Goal: Information Seeking & Learning: Learn about a topic

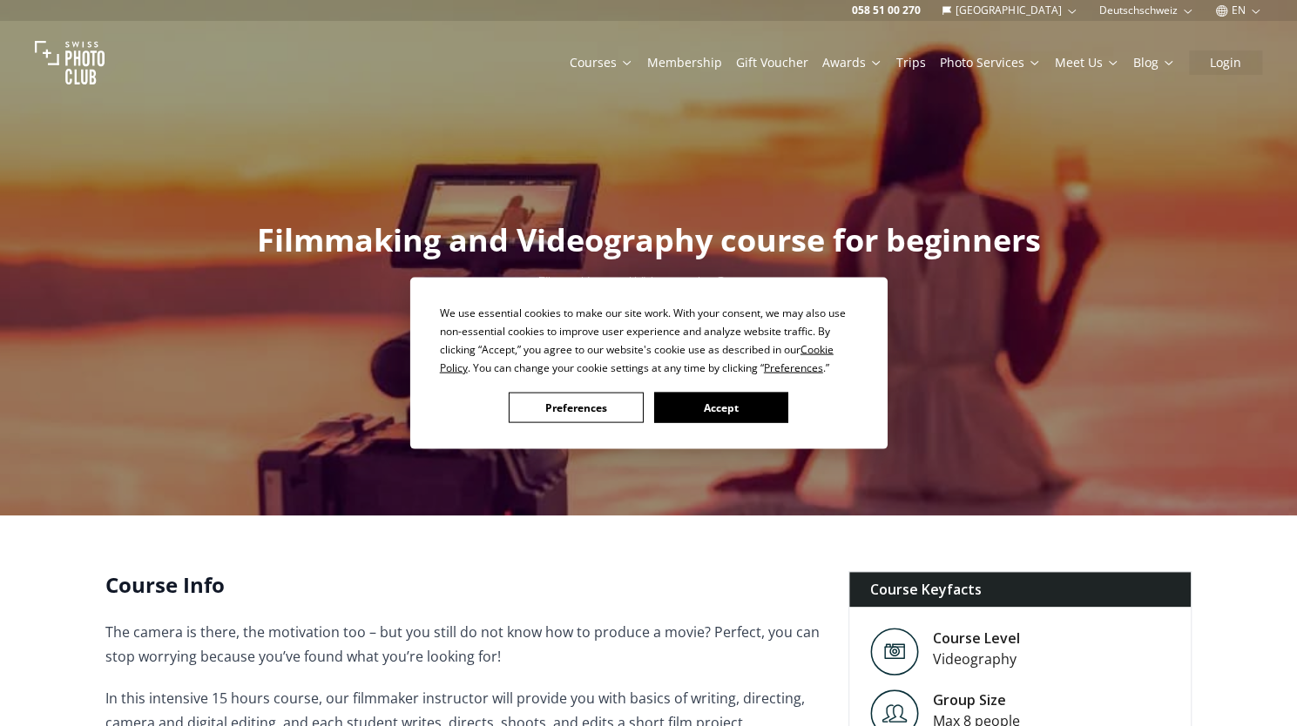
click at [739, 402] on button "Accept" at bounding box center [720, 408] width 134 height 30
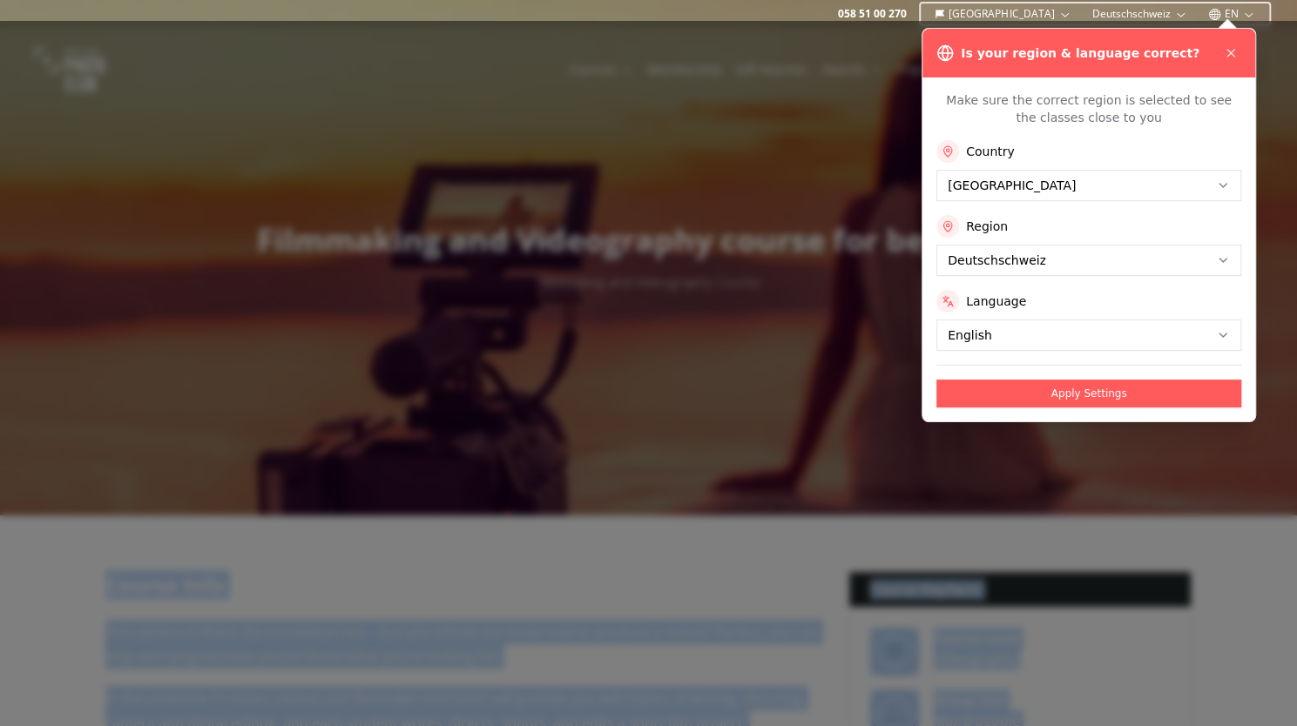
drag, startPoint x: 761, startPoint y: 285, endPoint x: 542, endPoint y: 283, distance: 219.5
click at [570, 324] on div at bounding box center [648, 374] width 1297 height 706
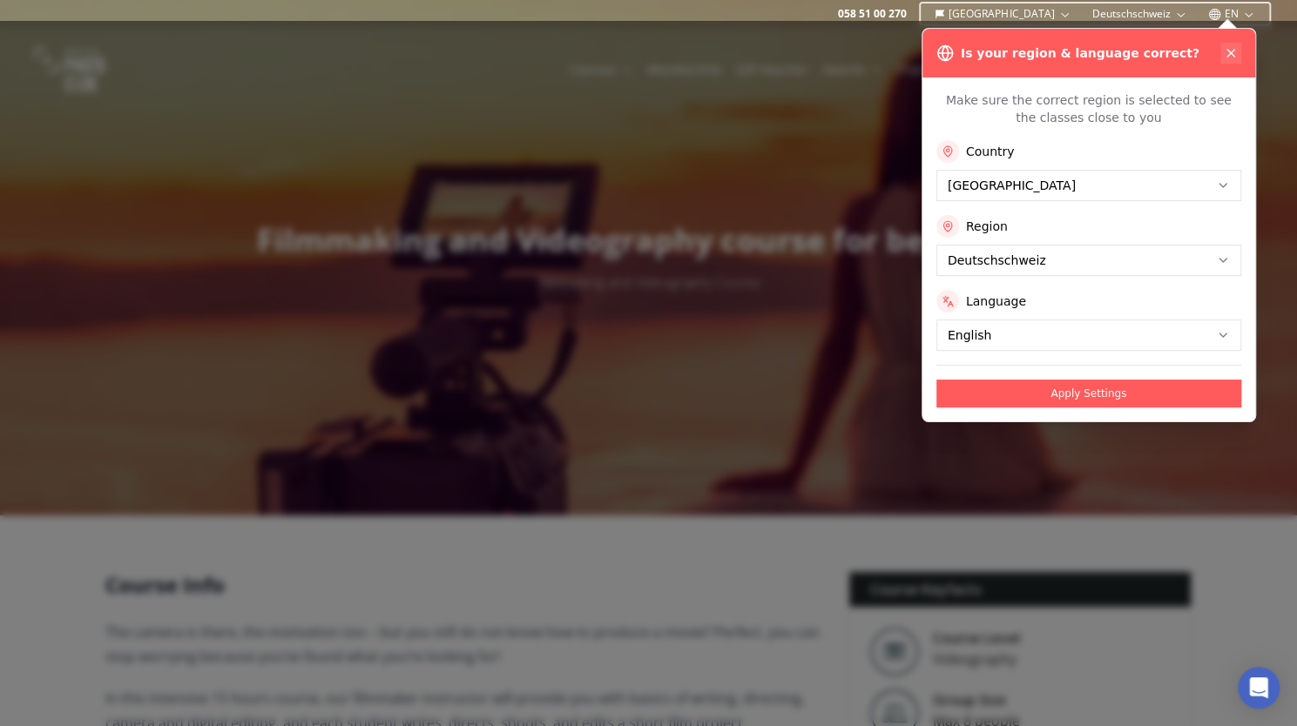
click at [1232, 55] on icon at bounding box center [1231, 53] width 14 height 14
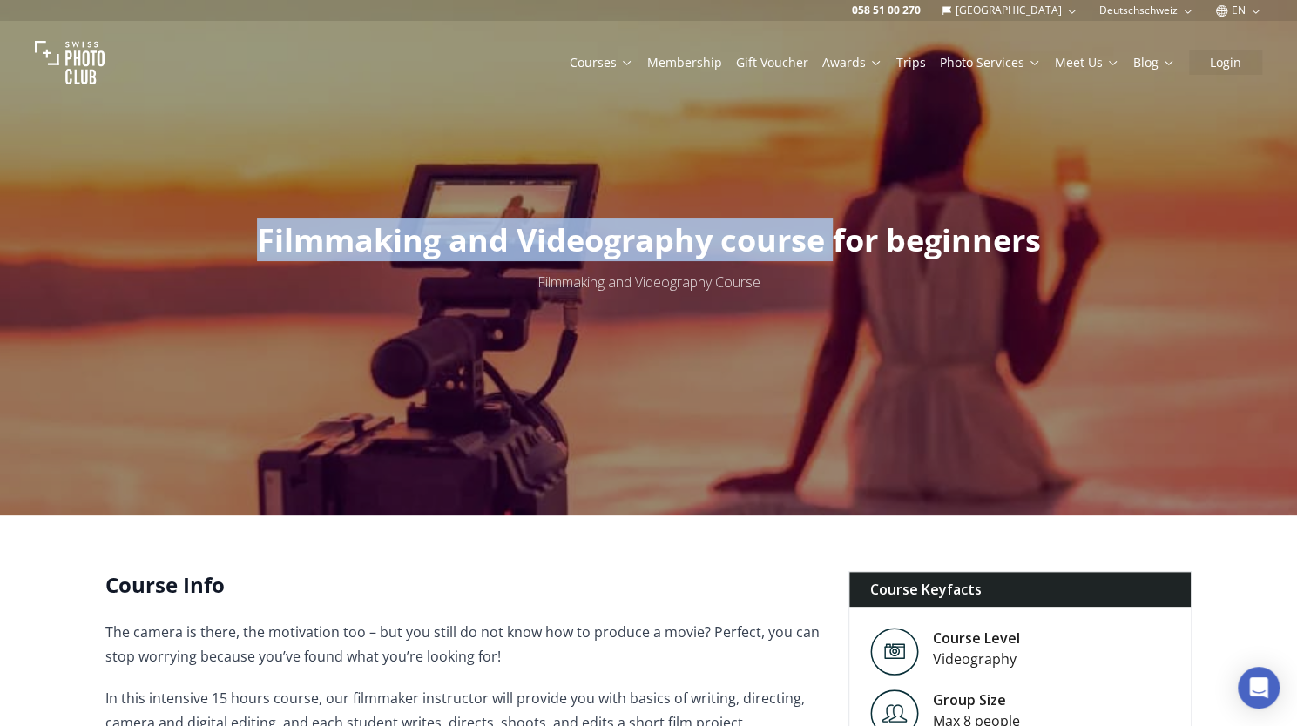
drag, startPoint x: 248, startPoint y: 241, endPoint x: 831, endPoint y: 228, distance: 582.9
click at [831, 228] on h1 "Filmmaking and Videography course for beginners" at bounding box center [649, 240] width 812 height 35
copy span "Filmmaking and Videography course"
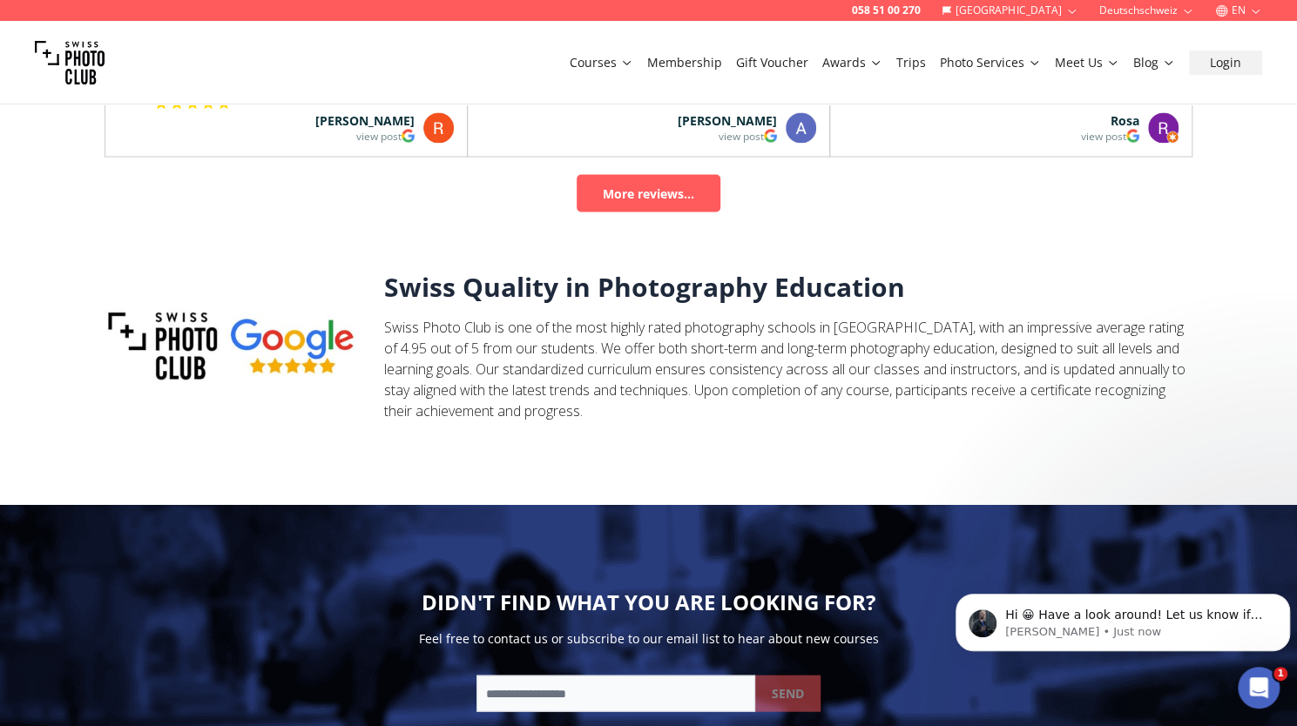
scroll to position [2402, 0]
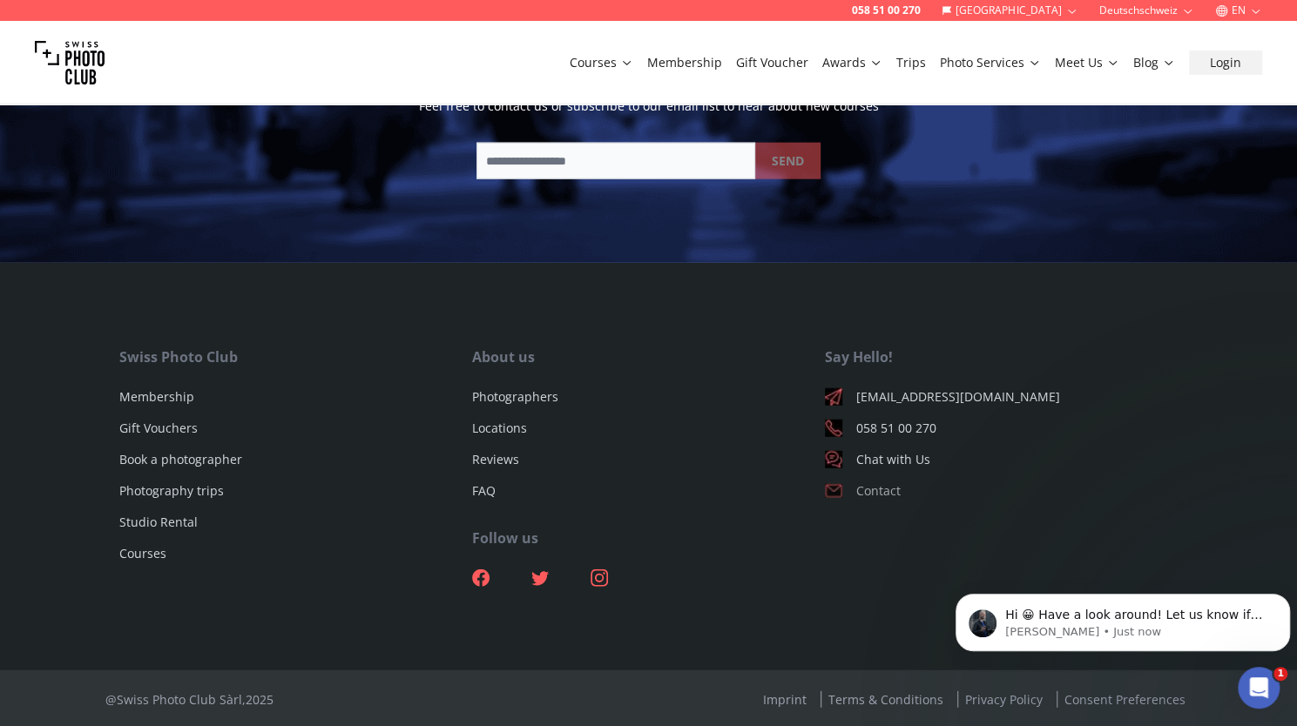
click at [882, 490] on link "Contact" at bounding box center [1001, 491] width 353 height 17
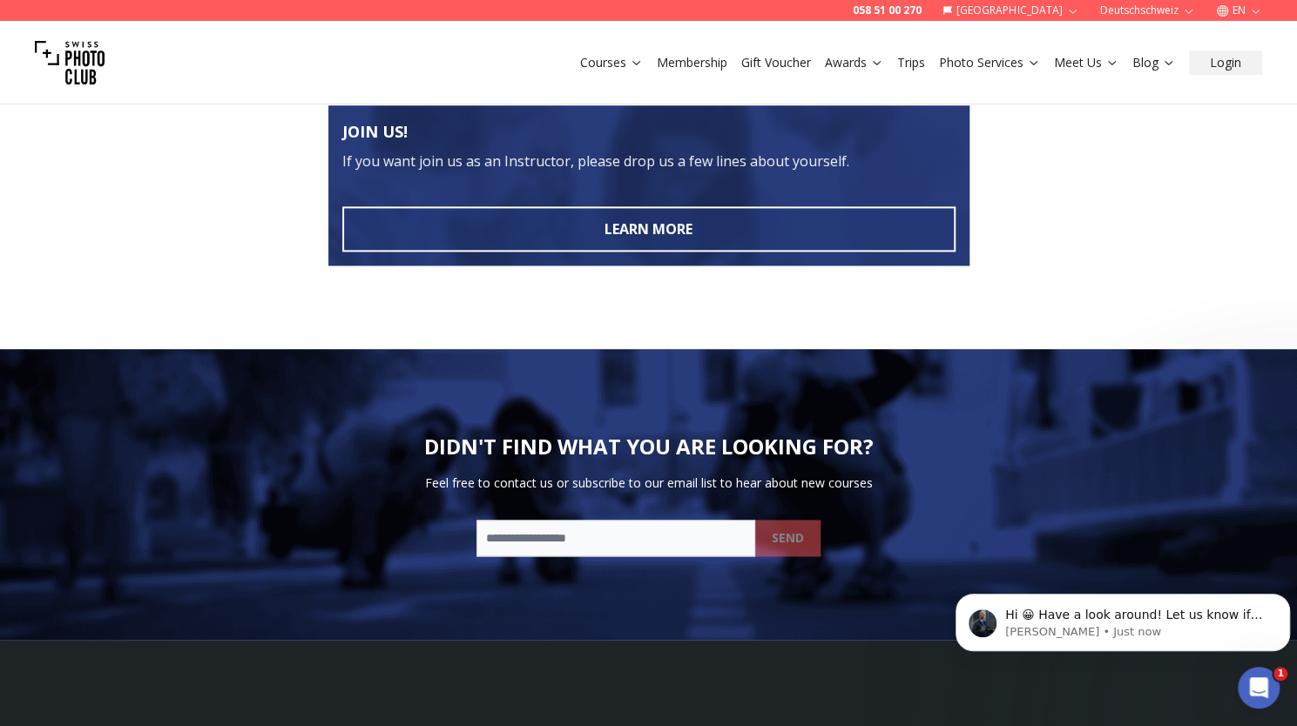
scroll to position [1570, 0]
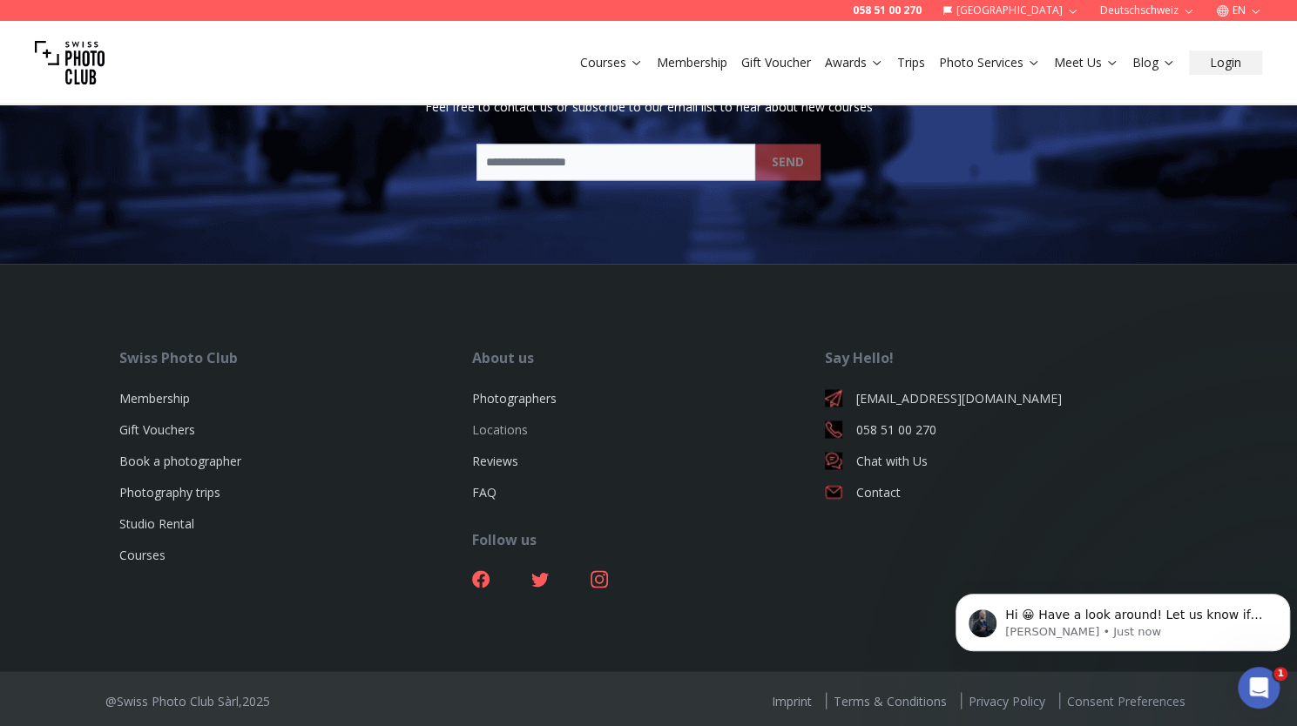
click at [499, 421] on link "Locations" at bounding box center [500, 429] width 56 height 17
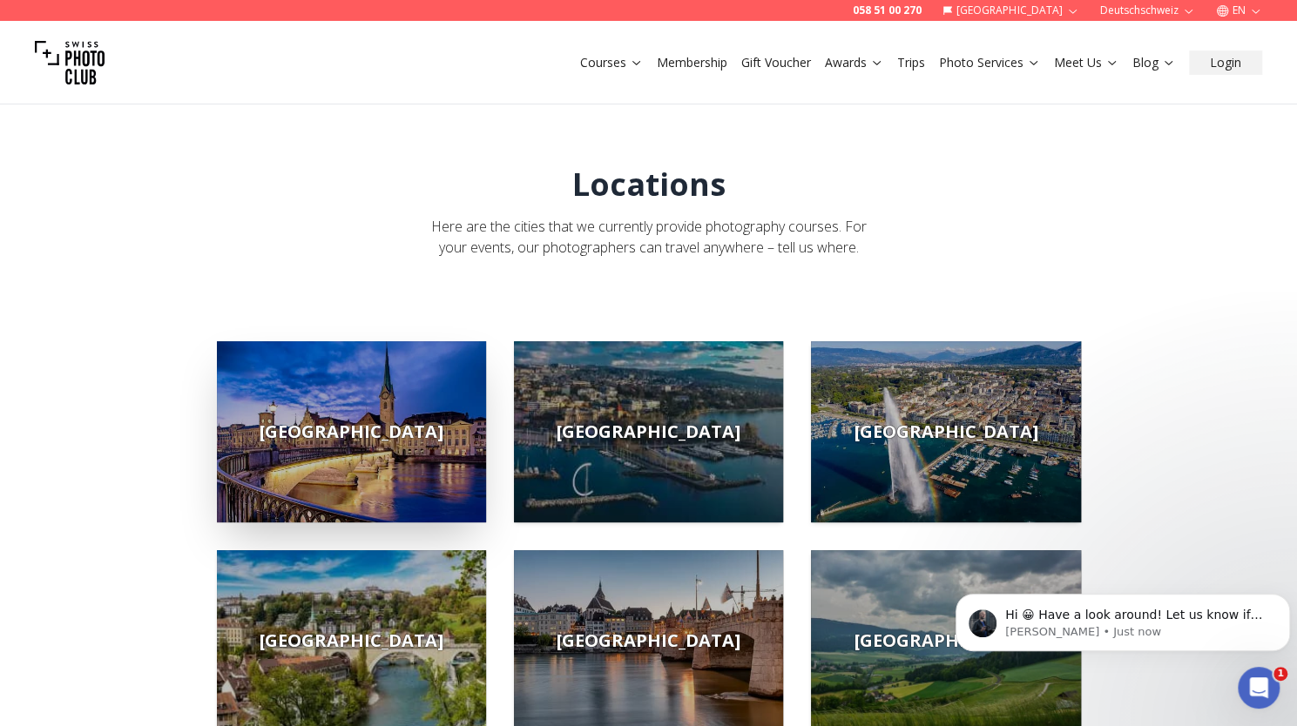
click at [344, 429] on span "[GEOGRAPHIC_DATA]" at bounding box center [352, 432] width 184 height 24
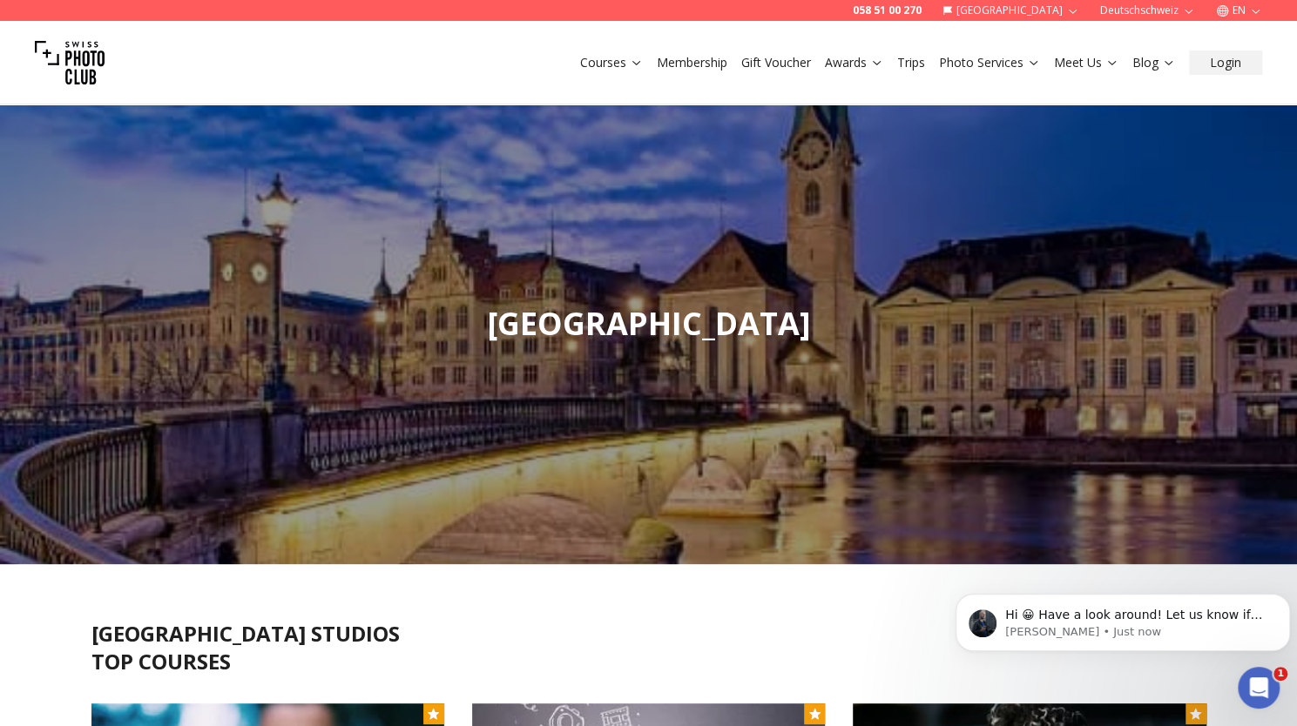
scroll to position [416, 0]
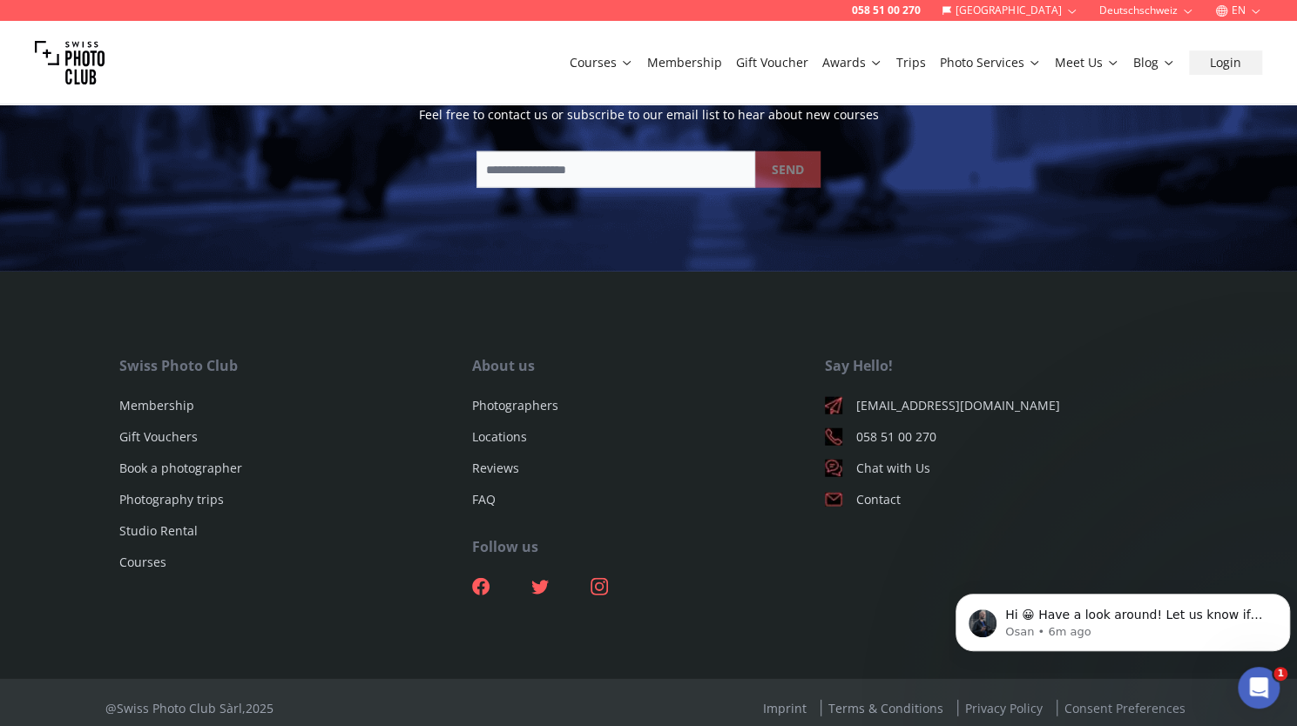
scroll to position [2394, 0]
drag, startPoint x: 894, startPoint y: 434, endPoint x: 796, endPoint y: 569, distance: 166.6
click at [796, 569] on ul at bounding box center [648, 586] width 353 height 45
